Goal: Find specific page/section: Find specific page/section

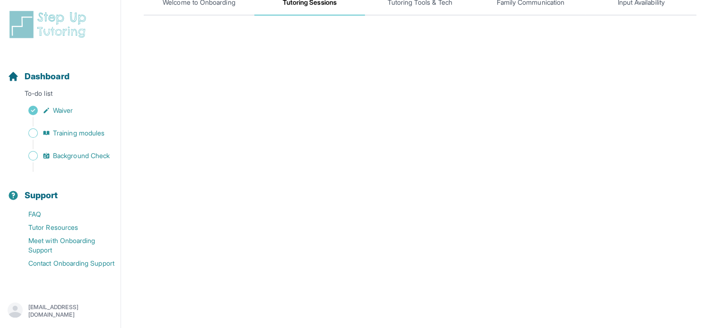
scroll to position [88, 0]
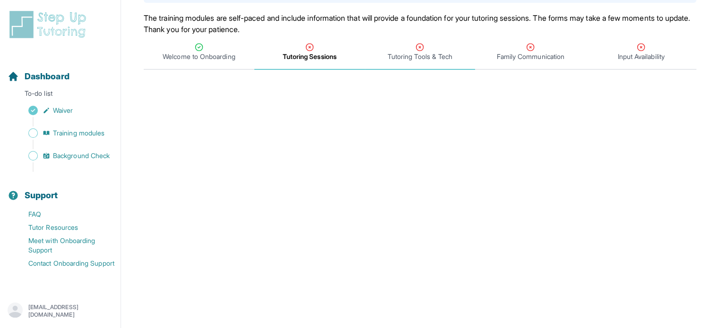
click at [415, 52] on span "Tutoring Tools & Tech" at bounding box center [419, 56] width 65 height 9
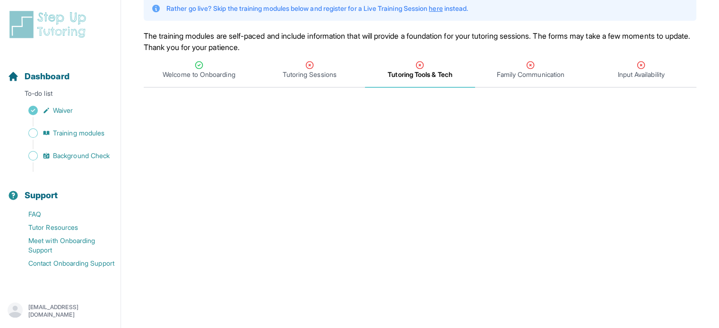
scroll to position [66, 0]
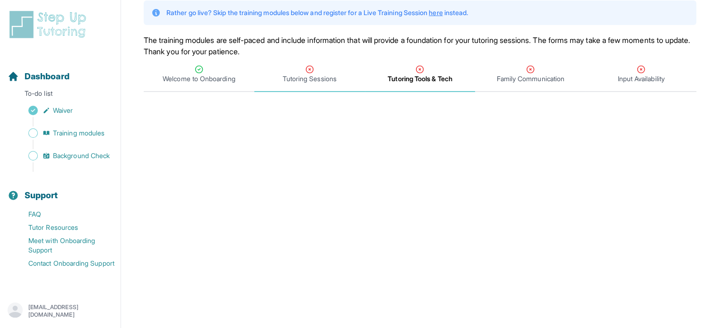
click at [330, 83] on span "Tutoring Sessions" at bounding box center [310, 78] width 54 height 9
click at [313, 77] on span "Tutoring Sessions" at bounding box center [310, 78] width 54 height 9
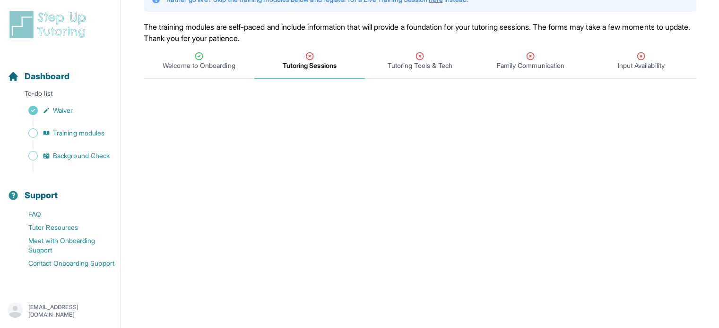
scroll to position [71, 0]
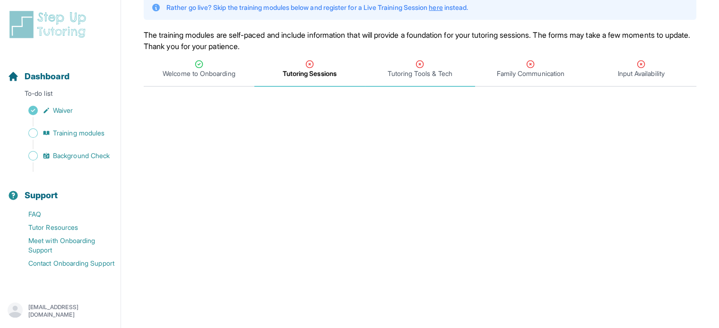
click at [415, 66] on icon "Tabs" at bounding box center [419, 64] width 9 height 9
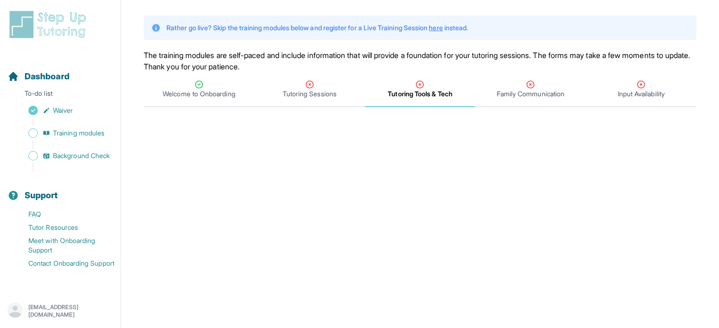
scroll to position [49, 0]
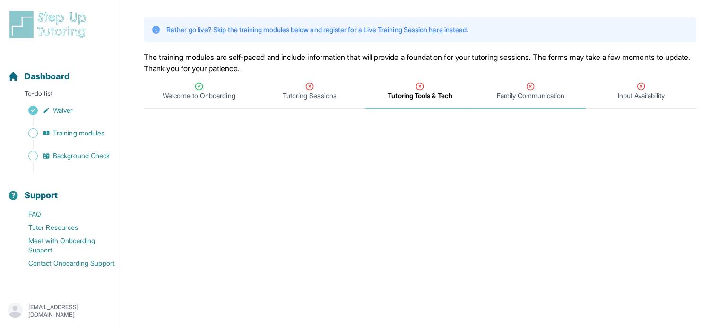
click at [535, 92] on span "Family Communication" at bounding box center [531, 95] width 68 height 9
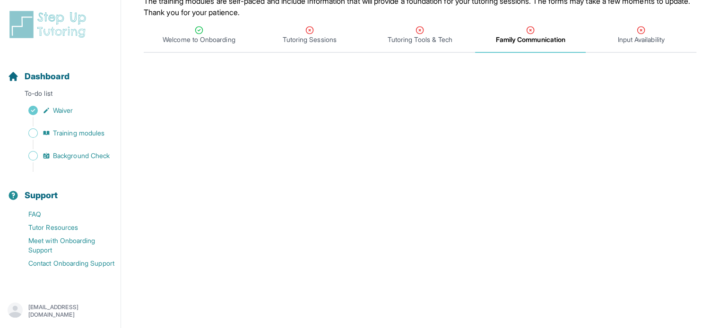
scroll to position [102, 0]
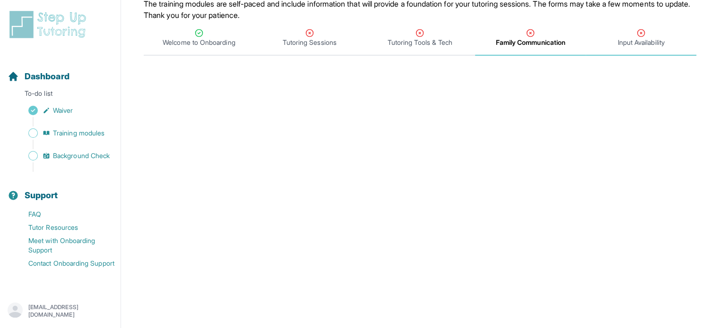
click at [637, 38] on span "Input Availability" at bounding box center [640, 42] width 47 height 9
click at [632, 35] on div "Input Availability" at bounding box center [640, 37] width 107 height 19
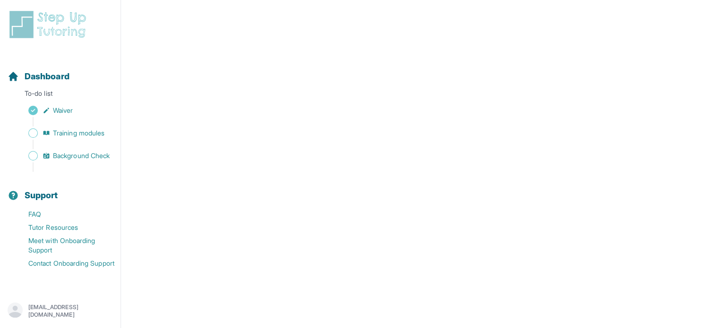
scroll to position [441, 0]
click at [35, 158] on span "Sidebar" at bounding box center [32, 155] width 9 height 9
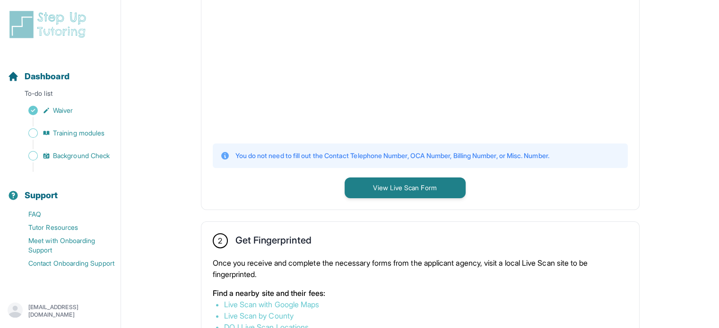
scroll to position [312, 0]
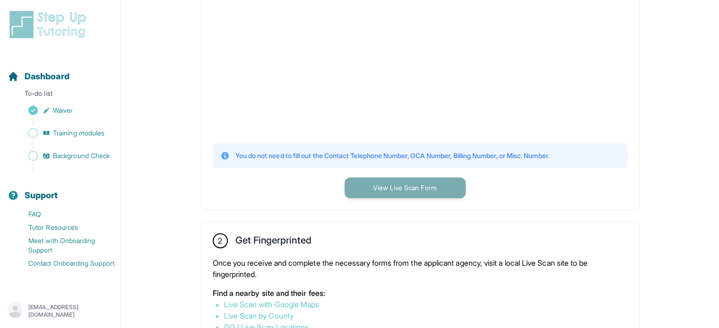
click at [440, 184] on button "View Live Scan Form" at bounding box center [404, 188] width 121 height 21
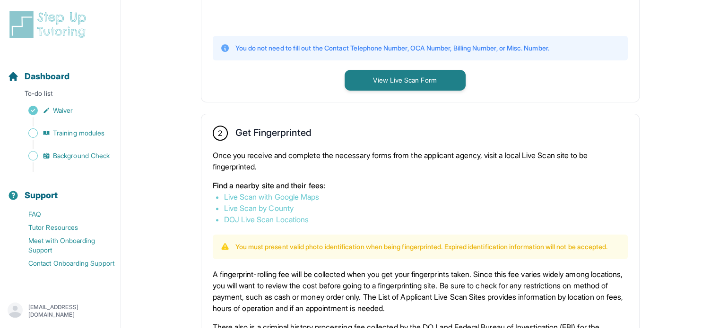
scroll to position [459, 0]
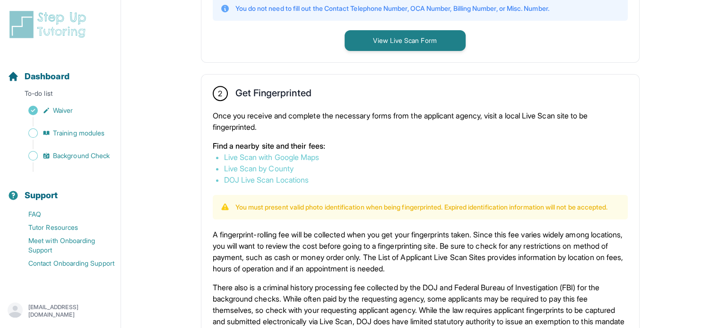
click at [272, 164] on link "Live Scan by County" at bounding box center [258, 168] width 69 height 9
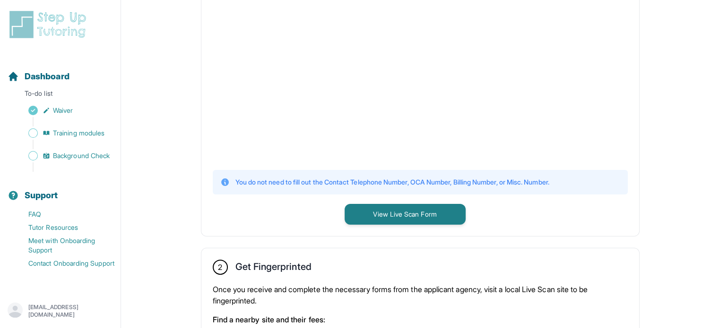
scroll to position [285, 0]
